Goal: Task Accomplishment & Management: Use online tool/utility

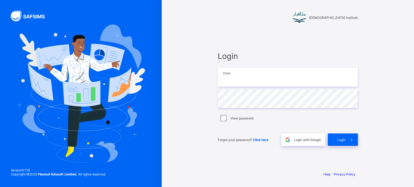
click at [254, 78] on input "email" at bounding box center [288, 77] width 140 height 19
type input "**********"
click at [361, 141] on div "**********" at bounding box center [287, 98] width 151 height 137
click at [350, 145] on span at bounding box center [351, 140] width 12 height 12
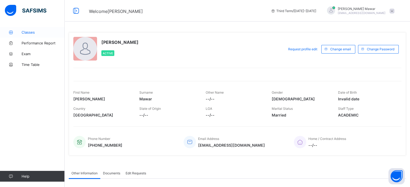
click at [48, 29] on link "Classes" at bounding box center [32, 32] width 65 height 11
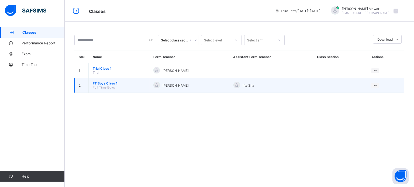
click at [116, 84] on span "FT Boys Class 1" at bounding box center [119, 83] width 52 height 4
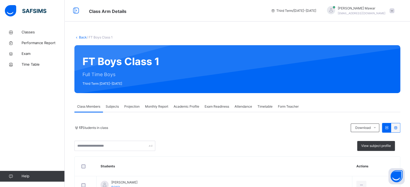
click at [132, 105] on span "Projection" at bounding box center [131, 106] width 15 height 5
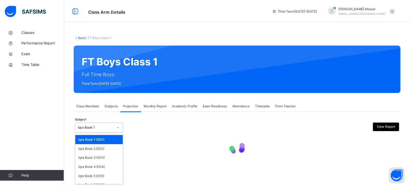
scroll to position [28, 0]
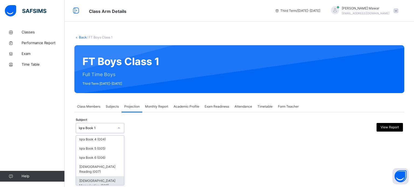
click at [109, 183] on div "[DEMOGRAPHIC_DATA] Memorisation (008)" at bounding box center [100, 183] width 48 height 14
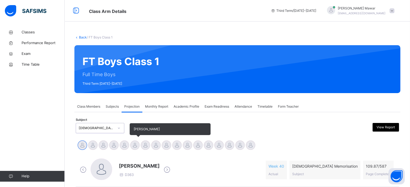
click at [135, 146] on div at bounding box center [134, 145] width 9 height 9
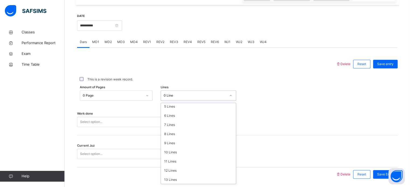
scroll to position [66, 0]
click at [195, 137] on div "10 Lines" at bounding box center [198, 133] width 75 height 9
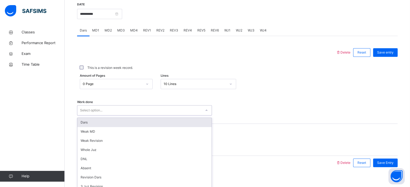
scroll to position [217, 0]
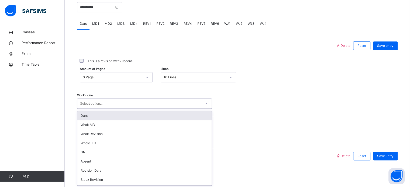
click at [182, 113] on div "Dars" at bounding box center [144, 115] width 134 height 9
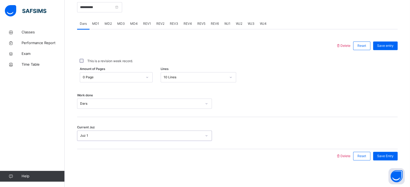
click at [388, 166] on div "**********" at bounding box center [237, 79] width 320 height 179
click at [397, 155] on div "Save Entry" at bounding box center [385, 156] width 25 height 9
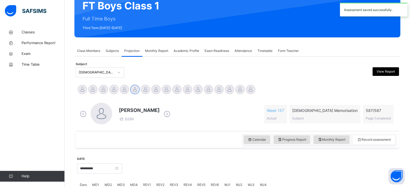
click at [260, 84] on div "Abdibaasit [PERSON_NAME] [PERSON_NAME] [PERSON_NAME] [PERSON_NAME] [PERSON_NAME…" at bounding box center [237, 90] width 320 height 12
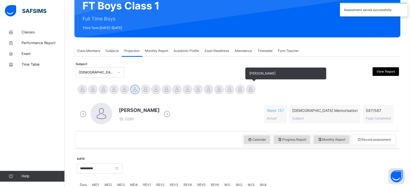
click at [252, 88] on div at bounding box center [250, 89] width 9 height 9
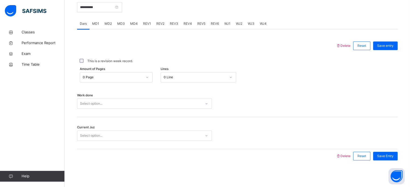
scroll to position [214, 0]
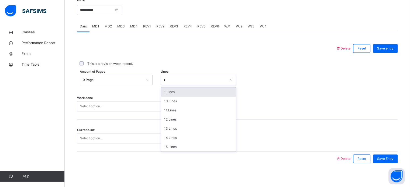
type input "**"
click at [231, 91] on div "10 Lines" at bounding box center [198, 92] width 75 height 9
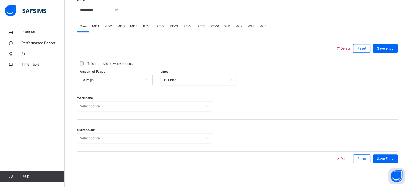
click at [85, 115] on div "Work done Select option..." at bounding box center [237, 104] width 320 height 32
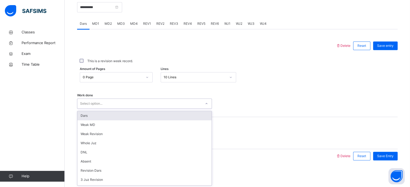
click at [81, 115] on div "Dars" at bounding box center [144, 115] width 134 height 9
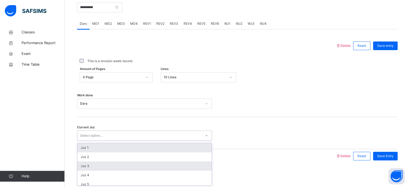
click at [83, 169] on div "Juz 3" at bounding box center [144, 166] width 134 height 9
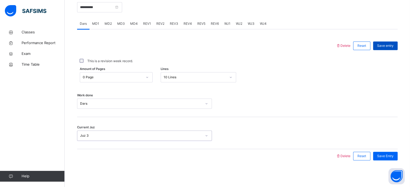
click at [385, 48] on div "Save entry" at bounding box center [385, 45] width 25 height 9
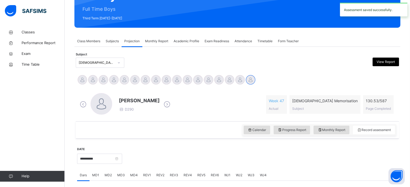
scroll to position [65, 0]
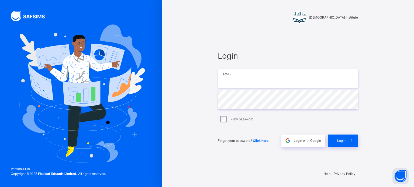
click at [261, 78] on input "email" at bounding box center [288, 78] width 140 height 19
type input "**********"
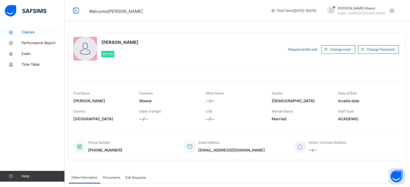
click at [22, 32] on span "Classes" at bounding box center [43, 32] width 43 height 5
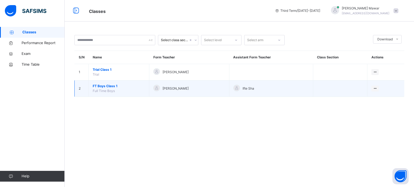
click at [109, 88] on span "FT Boys Class 1" at bounding box center [119, 86] width 52 height 5
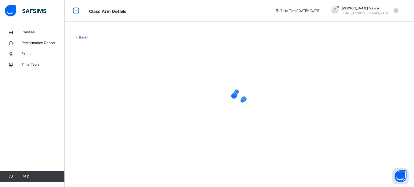
click at [110, 87] on div at bounding box center [239, 97] width 330 height 22
drag, startPoint x: 109, startPoint y: 88, endPoint x: 155, endPoint y: 56, distance: 55.9
click at [125, 63] on div at bounding box center [239, 96] width 330 height 102
drag, startPoint x: 155, startPoint y: 56, endPoint x: 163, endPoint y: 55, distance: 7.9
click at [162, 55] on div at bounding box center [239, 96] width 330 height 102
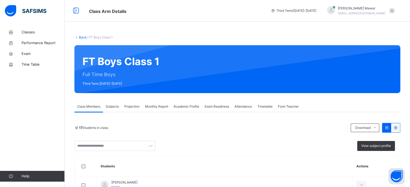
click at [218, 107] on span "Exam Readiness" at bounding box center [216, 106] width 25 height 5
click at [252, 103] on div "Attendance" at bounding box center [243, 106] width 23 height 11
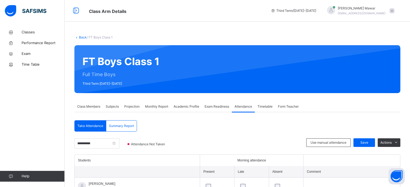
click at [156, 104] on span "Monthly Report" at bounding box center [156, 106] width 23 height 5
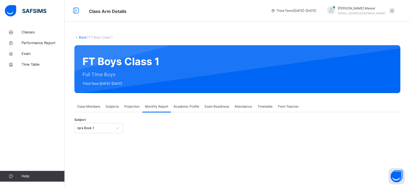
click at [133, 106] on span "Projection" at bounding box center [131, 106] width 15 height 5
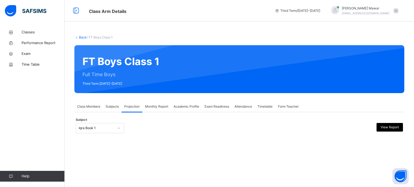
click at [236, 115] on div "**********" at bounding box center [239, 125] width 330 height 26
click at [238, 109] on span "Attendance" at bounding box center [243, 106] width 18 height 5
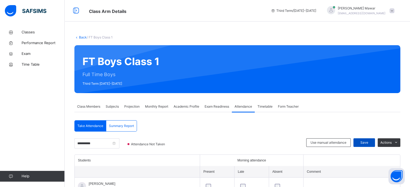
click at [368, 141] on span "Save" at bounding box center [363, 142] width 13 height 5
click at [135, 102] on div "Projection" at bounding box center [131, 106] width 21 height 11
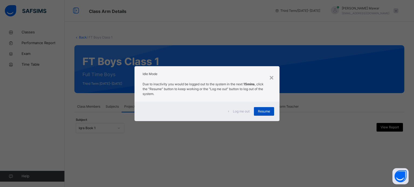
click at [259, 107] on div "Resume" at bounding box center [264, 111] width 20 height 9
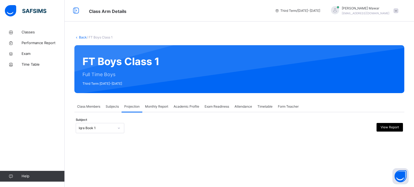
click at [262, 115] on div "**********" at bounding box center [239, 125] width 330 height 26
click at [117, 119] on div "**********" at bounding box center [239, 125] width 330 height 26
click at [113, 136] on div at bounding box center [239, 137] width 327 height 3
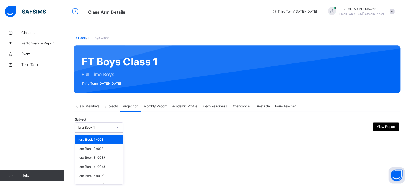
scroll to position [28, 0]
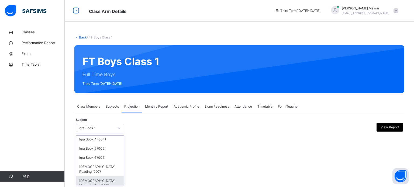
click at [92, 184] on div "[DEMOGRAPHIC_DATA] Memorisation (008)" at bounding box center [100, 183] width 48 height 14
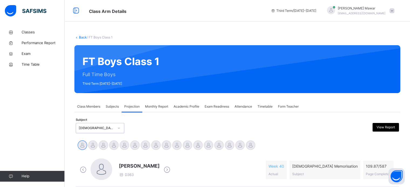
scroll to position [49, 0]
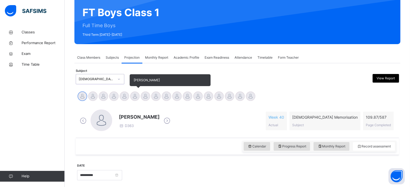
click at [135, 97] on div at bounding box center [134, 96] width 9 height 9
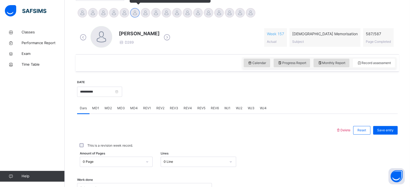
scroll to position [133, 0]
click at [99, 111] on div "MD1" at bounding box center [95, 107] width 12 height 11
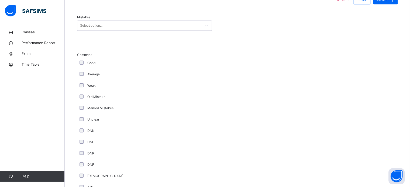
scroll to position [268, 0]
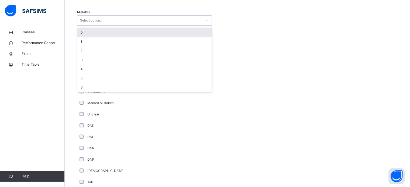
click at [161, 32] on div "0" at bounding box center [144, 32] width 134 height 9
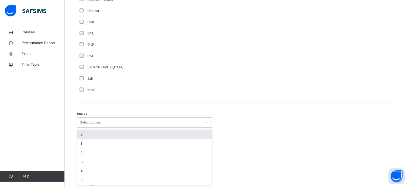
click at [122, 136] on div "0" at bounding box center [144, 134] width 134 height 9
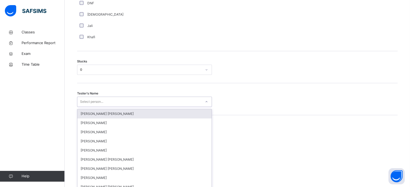
scroll to position [429, 0]
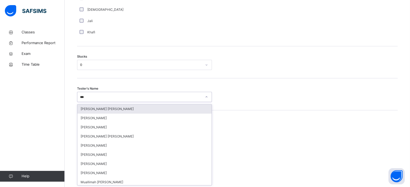
type input "****"
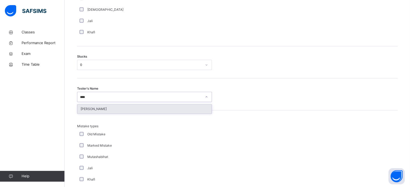
click at [160, 110] on div "[PERSON_NAME]" at bounding box center [144, 108] width 134 height 9
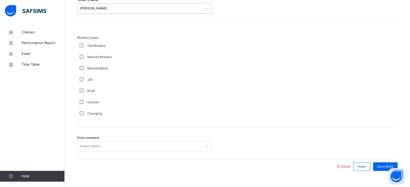
scroll to position [528, 0]
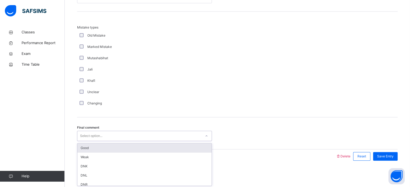
click at [141, 149] on div "Good" at bounding box center [144, 148] width 134 height 9
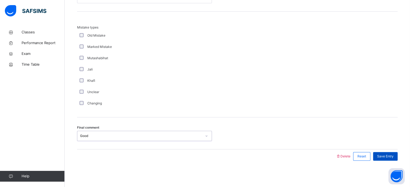
click at [390, 153] on div "Save Entry" at bounding box center [385, 156] width 25 height 9
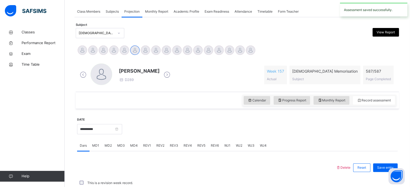
scroll to position [217, 0]
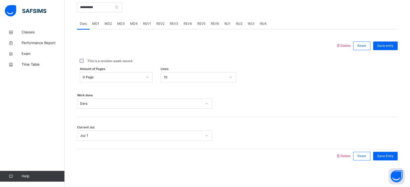
click at [97, 22] on span "MD1" at bounding box center [95, 23] width 7 height 5
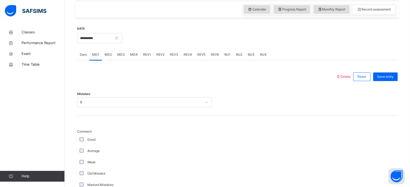
scroll to position [186, 0]
click at [388, 79] on span "Save entry" at bounding box center [385, 77] width 16 height 5
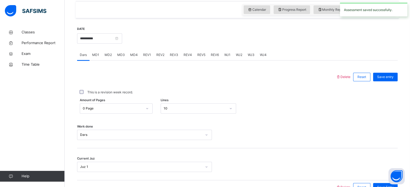
click at [132, 54] on span "MD4" at bounding box center [134, 55] width 8 height 5
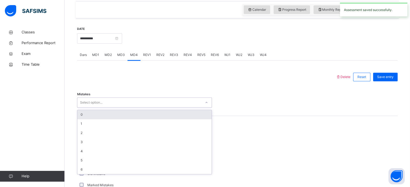
click at [135, 113] on div "0" at bounding box center [144, 114] width 134 height 9
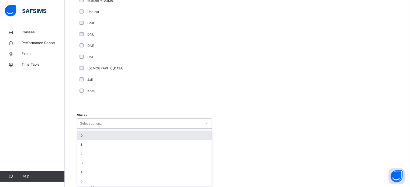
scroll to position [372, 0]
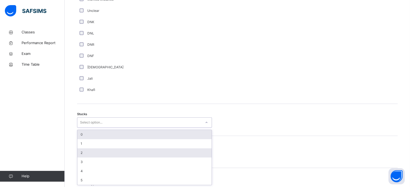
click at [104, 149] on div "2" at bounding box center [144, 152] width 134 height 9
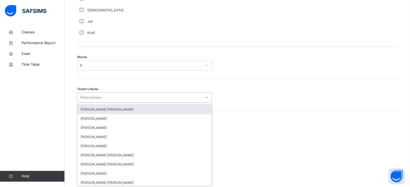
scroll to position [429, 0]
type input "***"
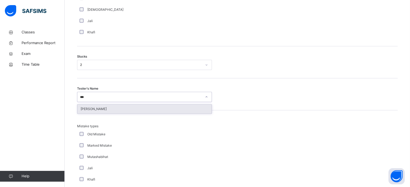
click at [186, 109] on div "[PERSON_NAME]" at bounding box center [144, 108] width 134 height 9
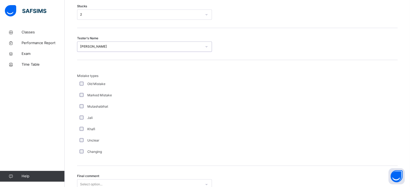
scroll to position [528, 0]
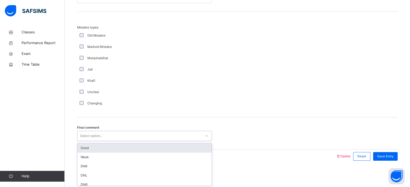
click at [154, 146] on div "Good" at bounding box center [144, 148] width 134 height 9
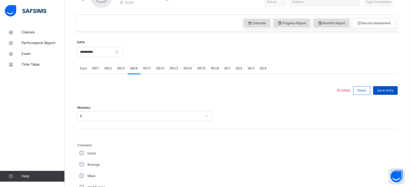
click at [393, 90] on span "Save entry" at bounding box center [385, 90] width 16 height 5
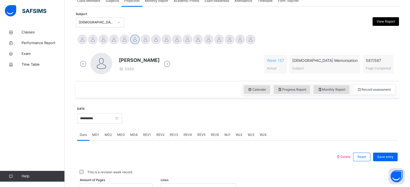
scroll to position [104, 0]
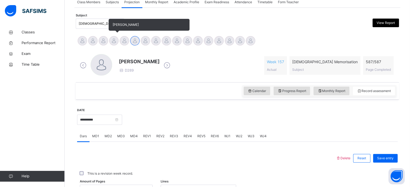
click at [116, 45] on div "[PERSON_NAME]" at bounding box center [114, 42] width 11 height 12
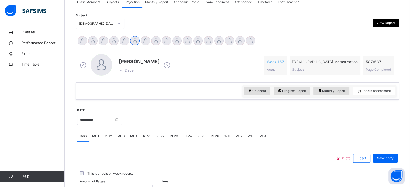
scroll to position [177, 0]
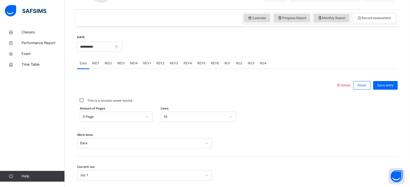
click at [138, 120] on div "0 Page" at bounding box center [116, 117] width 73 height 10
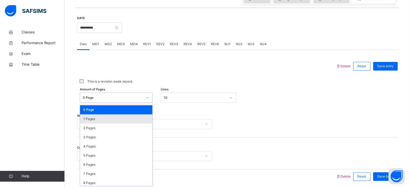
scroll to position [198, 0]
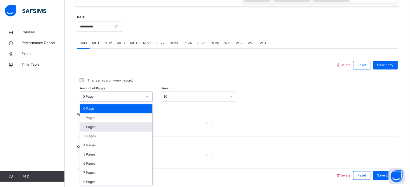
click at [131, 128] on div "2 Pages" at bounding box center [116, 127] width 72 height 9
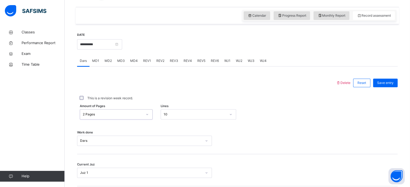
scroll to position [183, 0]
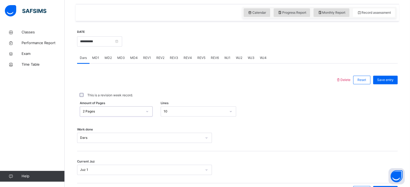
click at [169, 110] on div "10" at bounding box center [197, 111] width 75 height 10
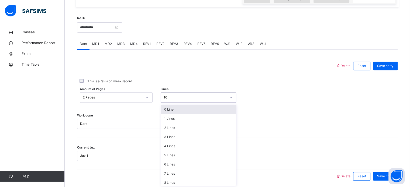
scroll to position [198, 0]
click at [169, 110] on div "0 Line" at bounding box center [198, 108] width 75 height 9
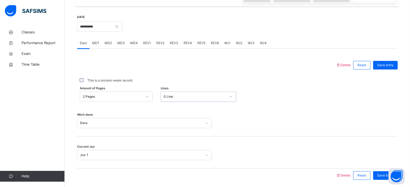
click at [169, 110] on div "Work done Dars" at bounding box center [237, 120] width 320 height 32
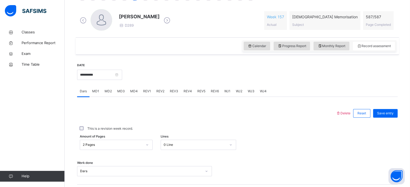
scroll to position [127, 0]
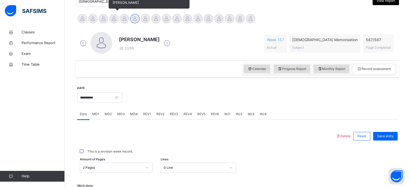
click at [115, 20] on div at bounding box center [113, 18] width 9 height 9
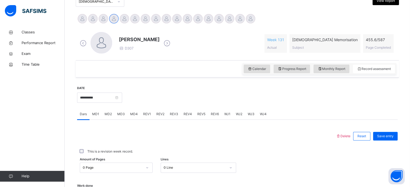
scroll to position [217, 0]
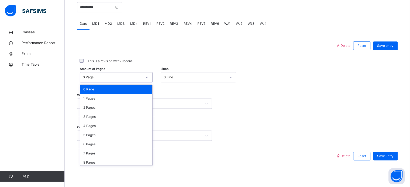
click at [115, 73] on div "0 Page" at bounding box center [111, 77] width 62 height 8
click at [110, 109] on div "2 Pages" at bounding box center [116, 107] width 72 height 9
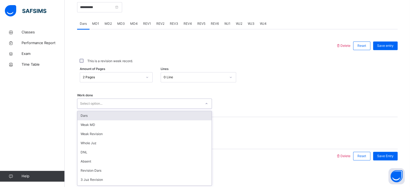
click at [110, 109] on div "Select option..." at bounding box center [144, 104] width 135 height 10
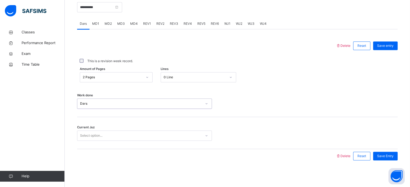
click at [115, 136] on div "Select option..." at bounding box center [139, 136] width 124 height 8
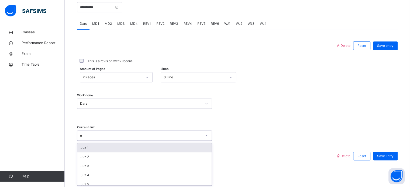
type input "**"
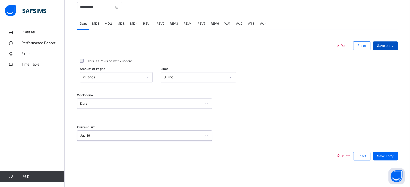
click at [386, 41] on div "Save entry" at bounding box center [385, 45] width 25 height 9
click at [145, 23] on span "REV1" at bounding box center [147, 23] width 8 height 5
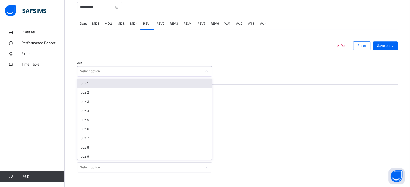
click at [114, 73] on div "Select option..." at bounding box center [139, 71] width 124 height 8
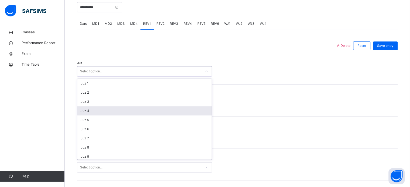
click at [108, 112] on div "Juz 4" at bounding box center [144, 110] width 134 height 9
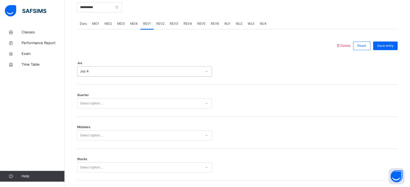
click at [102, 102] on div "Select option..." at bounding box center [91, 103] width 22 height 10
click at [108, 133] on div "Select option..." at bounding box center [144, 135] width 135 height 10
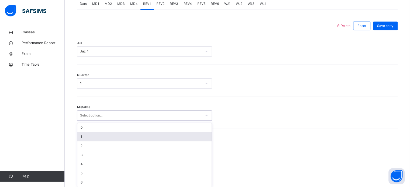
scroll to position [239, 0]
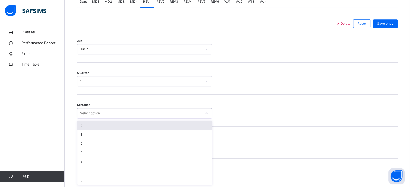
click at [106, 129] on div "0" at bounding box center [144, 125] width 134 height 9
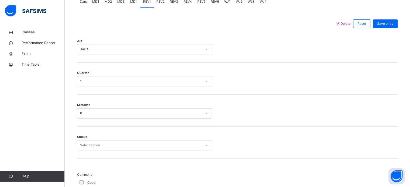
click at [111, 143] on div "Select option..." at bounding box center [144, 145] width 135 height 10
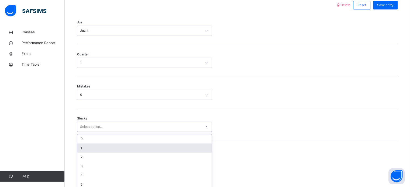
scroll to position [262, 0]
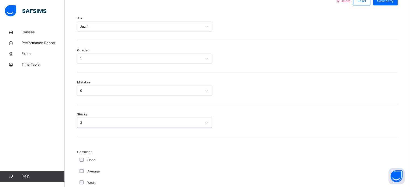
click at [116, 123] on div "3" at bounding box center [141, 122] width 122 height 5
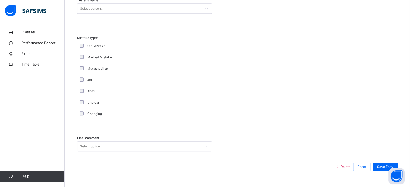
scroll to position [564, 0]
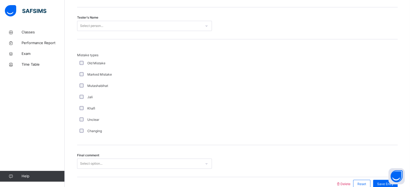
click at [112, 25] on div "Select person..." at bounding box center [139, 26] width 124 height 8
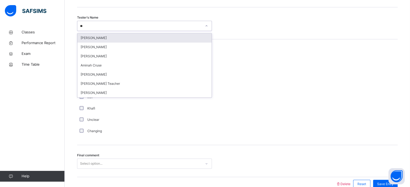
type input "***"
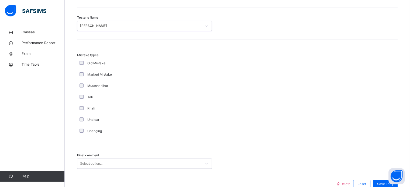
click at [140, 162] on div "Select option..." at bounding box center [144, 164] width 135 height 10
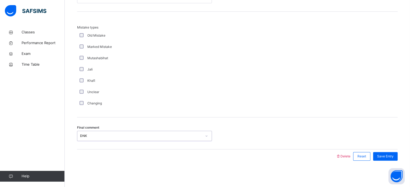
click at [169, 138] on div "DNK" at bounding box center [139, 136] width 124 height 8
click at [385, 157] on span "Save Entry" at bounding box center [385, 156] width 16 height 5
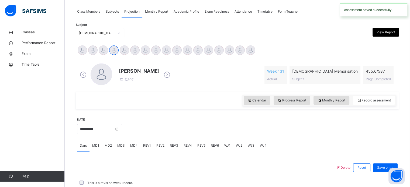
scroll to position [217, 0]
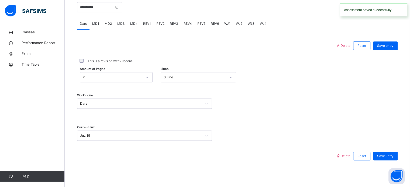
click at [156, 25] on span "REV2" at bounding box center [160, 23] width 8 height 5
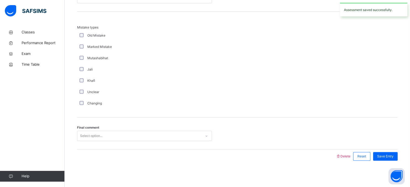
click at [127, 132] on div "Select option..." at bounding box center [139, 136] width 124 height 8
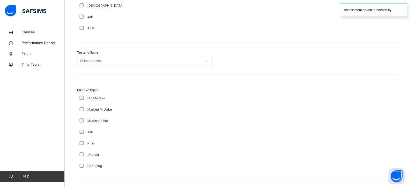
scroll to position [529, 0]
click at [120, 59] on div "Select person..." at bounding box center [139, 61] width 124 height 8
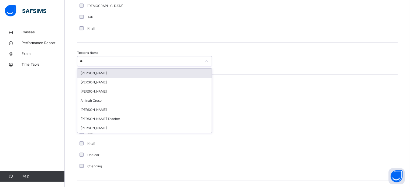
type input "***"
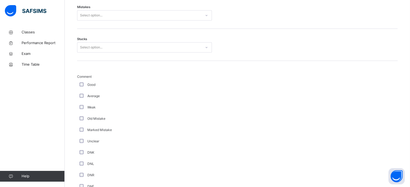
scroll to position [337, 0]
click at [116, 47] on div "Select option..." at bounding box center [139, 48] width 124 height 8
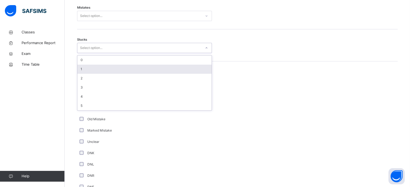
click at [100, 68] on div "1" at bounding box center [144, 69] width 134 height 9
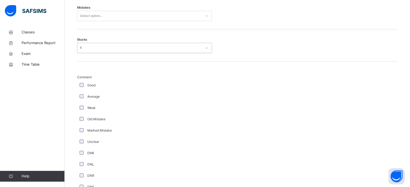
click at [145, 14] on div "Select option..." at bounding box center [139, 16] width 124 height 8
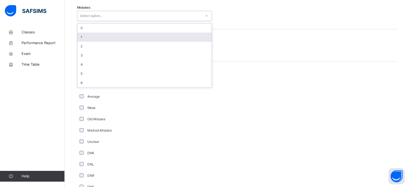
click at [121, 39] on div "1" at bounding box center [144, 37] width 134 height 9
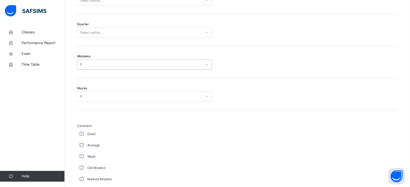
scroll to position [287, 0]
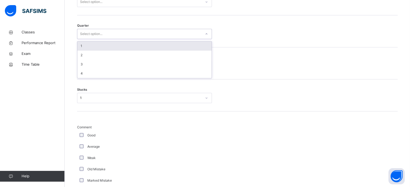
click at [121, 33] on div "Select option..." at bounding box center [139, 34] width 124 height 8
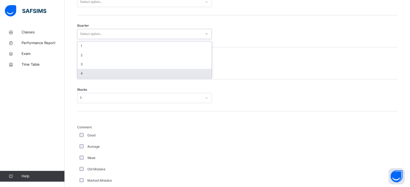
click at [108, 76] on div "4" at bounding box center [144, 73] width 134 height 9
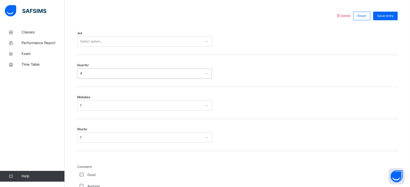
scroll to position [245, 0]
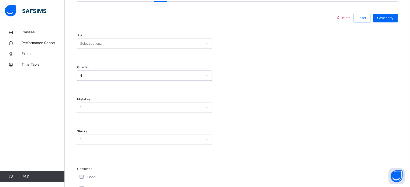
click at [111, 39] on div "Select option..." at bounding box center [144, 44] width 135 height 10
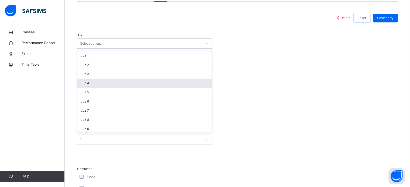
click at [109, 83] on div "Juz 4" at bounding box center [144, 83] width 134 height 9
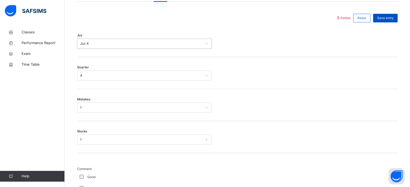
click at [389, 18] on span "Save entry" at bounding box center [385, 18] width 16 height 5
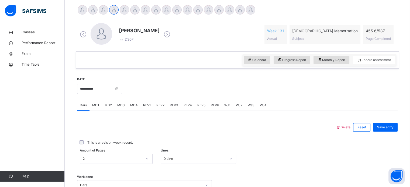
scroll to position [131, 0]
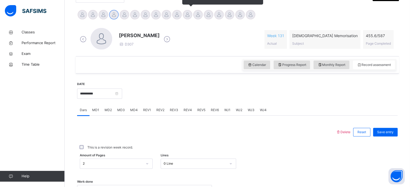
click at [190, 13] on div at bounding box center [187, 14] width 9 height 9
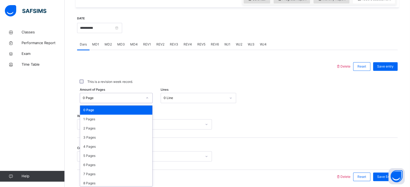
scroll to position [198, 0]
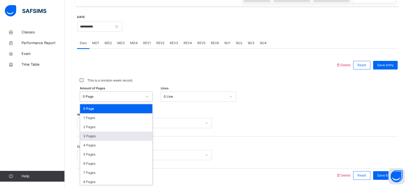
click at [83, 133] on div "3 Pages" at bounding box center [116, 136] width 72 height 9
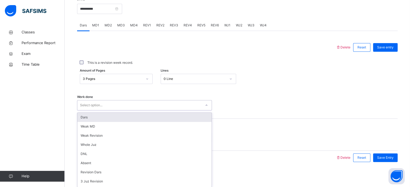
scroll to position [217, 0]
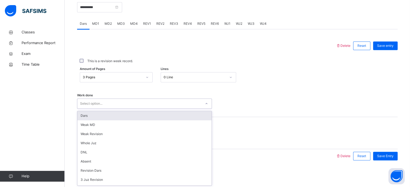
click at [82, 114] on div "Dars" at bounding box center [144, 115] width 134 height 9
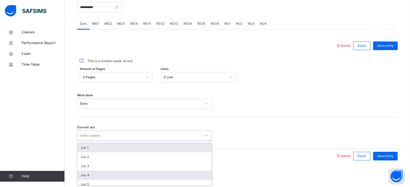
click at [86, 173] on div "Juz 4" at bounding box center [144, 175] width 134 height 9
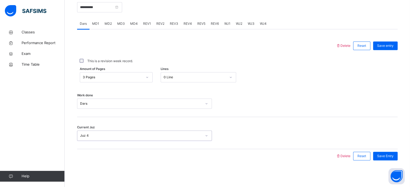
click at [79, 159] on div "Delete Reset Save Entry" at bounding box center [237, 156] width 320 height 14
click at [87, 147] on div "Current Juz Juz 4" at bounding box center [237, 133] width 320 height 32
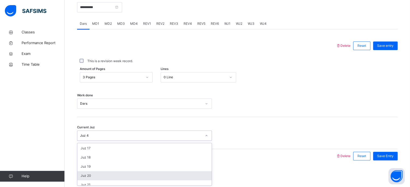
click at [97, 176] on div "Juz 20" at bounding box center [144, 175] width 134 height 9
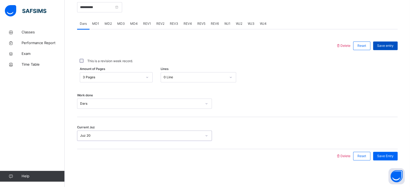
click at [390, 44] on span "Save entry" at bounding box center [385, 45] width 16 height 5
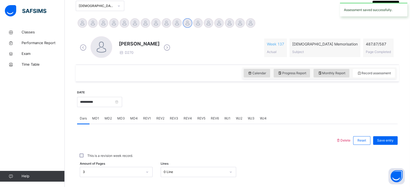
scroll to position [122, 0]
click at [94, 120] on span "MD1" at bounding box center [95, 118] width 7 height 5
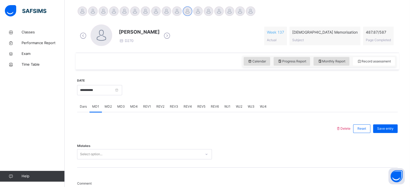
scroll to position [195, 0]
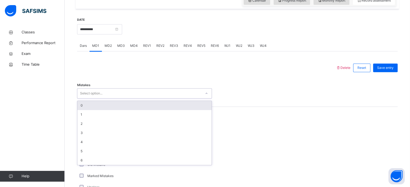
click at [110, 107] on div "0" at bounding box center [144, 105] width 134 height 9
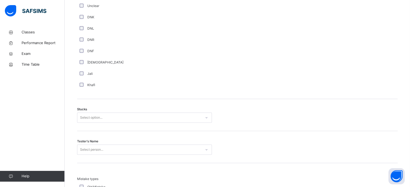
scroll to position [382, 0]
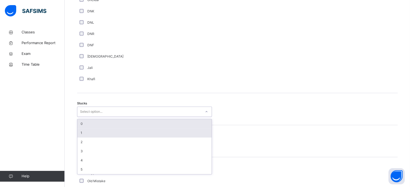
click at [90, 131] on div "1" at bounding box center [144, 132] width 134 height 9
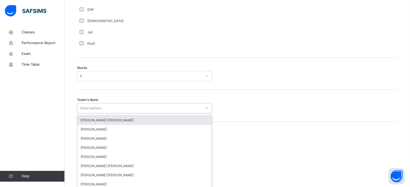
scroll to position [429, 0]
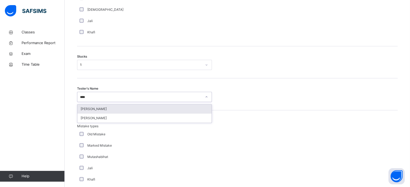
type input "*****"
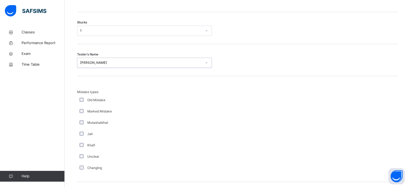
scroll to position [528, 0]
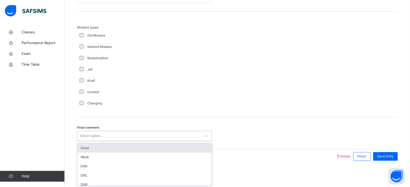
click at [129, 144] on div "Good" at bounding box center [144, 148] width 134 height 9
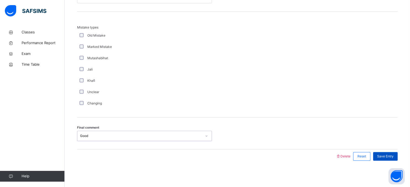
click at [389, 153] on div "Save Entry" at bounding box center [385, 156] width 25 height 9
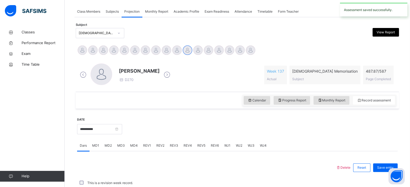
scroll to position [217, 0]
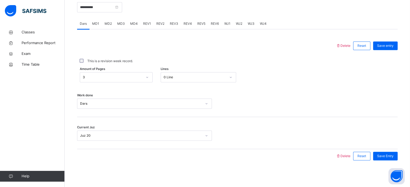
click at [146, 25] on span "REV1" at bounding box center [147, 23] width 8 height 5
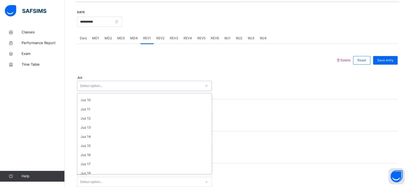
scroll to position [91, 0]
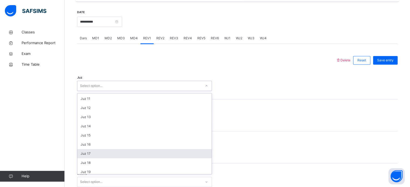
click at [94, 155] on div "Juz 17" at bounding box center [144, 153] width 134 height 9
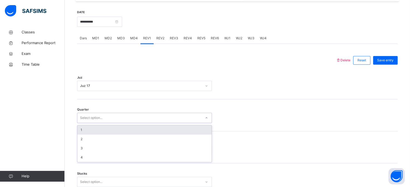
click at [96, 130] on div "1" at bounding box center [144, 129] width 134 height 9
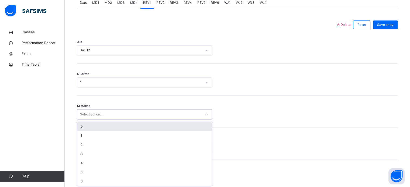
scroll to position [239, 0]
click at [106, 122] on div "0" at bounding box center [144, 125] width 134 height 9
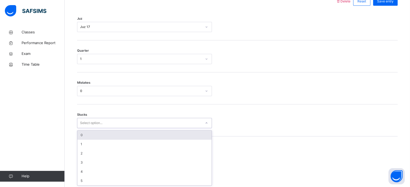
scroll to position [262, 0]
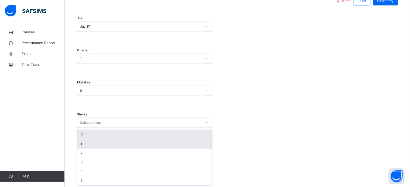
click at [87, 143] on div "1" at bounding box center [144, 143] width 134 height 9
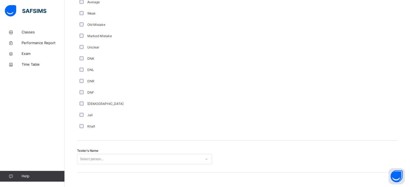
click at [142, 145] on div "Tester's Name Select person..." at bounding box center [237, 157] width 320 height 32
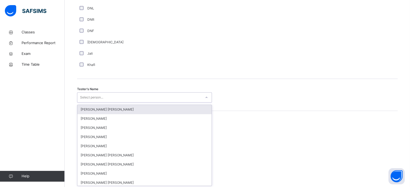
scroll to position [493, 0]
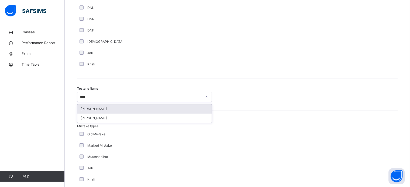
type input "*****"
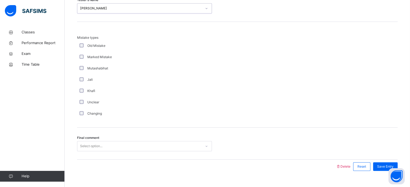
scroll to position [592, 0]
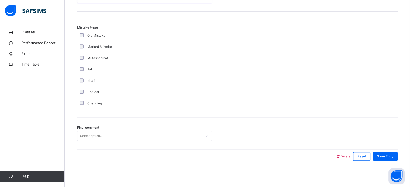
click at [136, 144] on div "Final comment Select option..." at bounding box center [237, 133] width 320 height 32
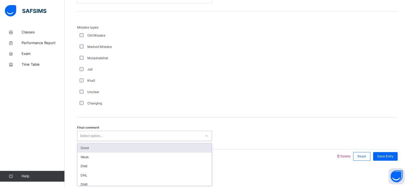
click at [128, 149] on div "Good" at bounding box center [144, 148] width 134 height 9
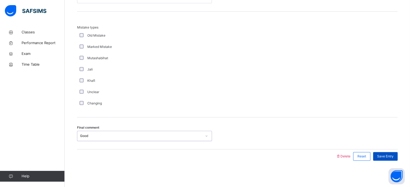
click at [385, 155] on span "Save Entry" at bounding box center [385, 156] width 16 height 5
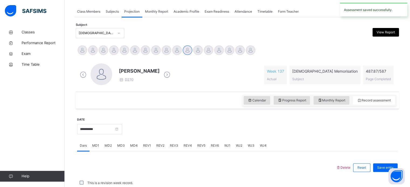
scroll to position [217, 0]
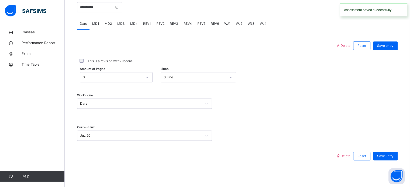
click at [258, 56] on div "This is a revision week record." at bounding box center [237, 60] width 320 height 11
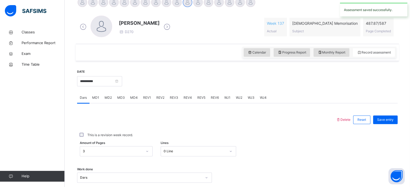
scroll to position [83, 0]
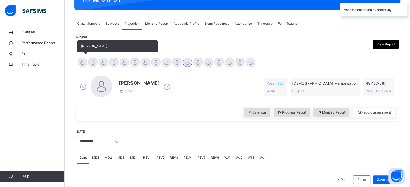
click at [82, 64] on div at bounding box center [82, 62] width 9 height 9
